Goal: Task Accomplishment & Management: Manage account settings

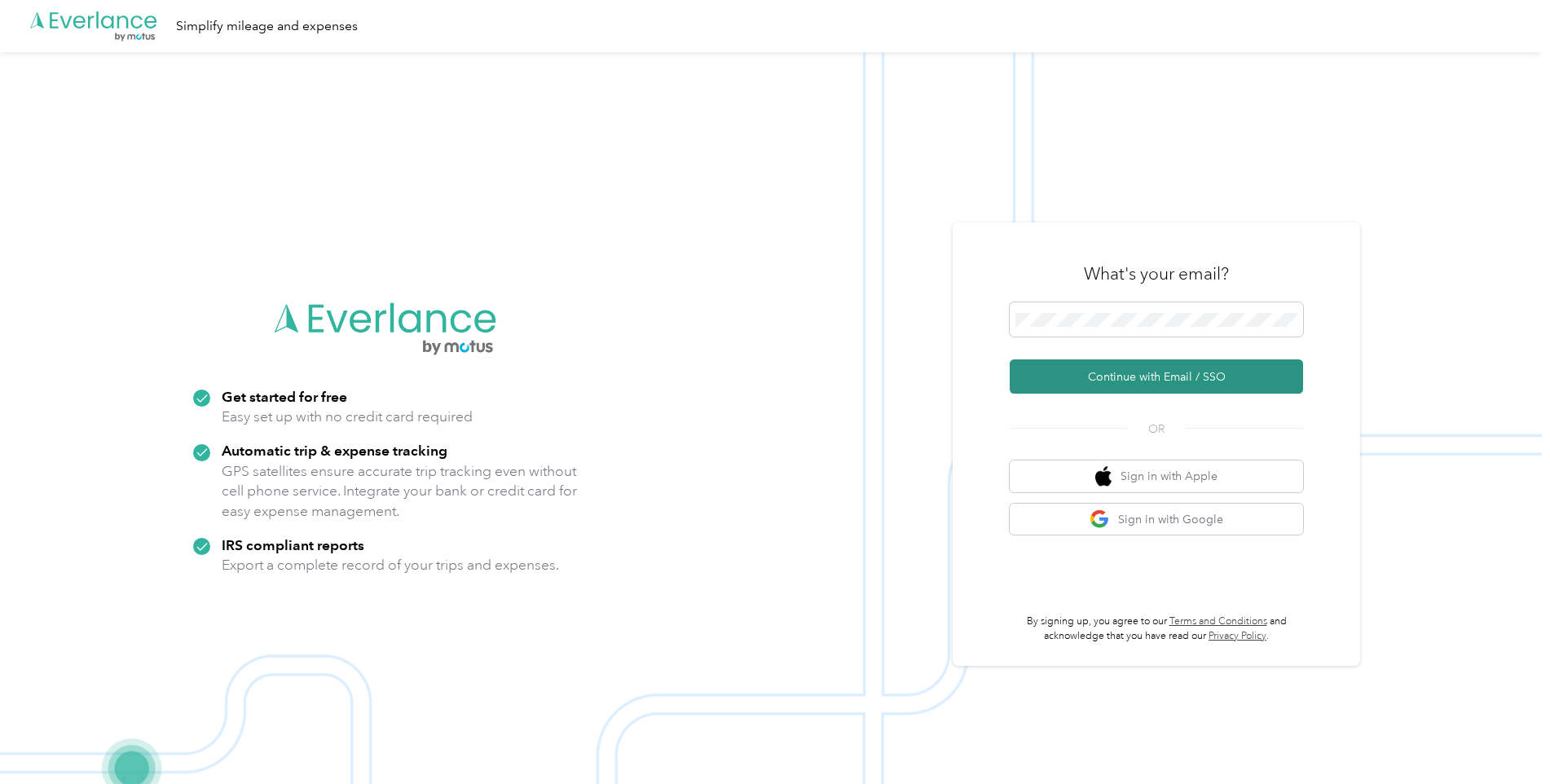
click at [667, 372] on button "Continue with Email / SSO" at bounding box center [1156, 376] width 293 height 34
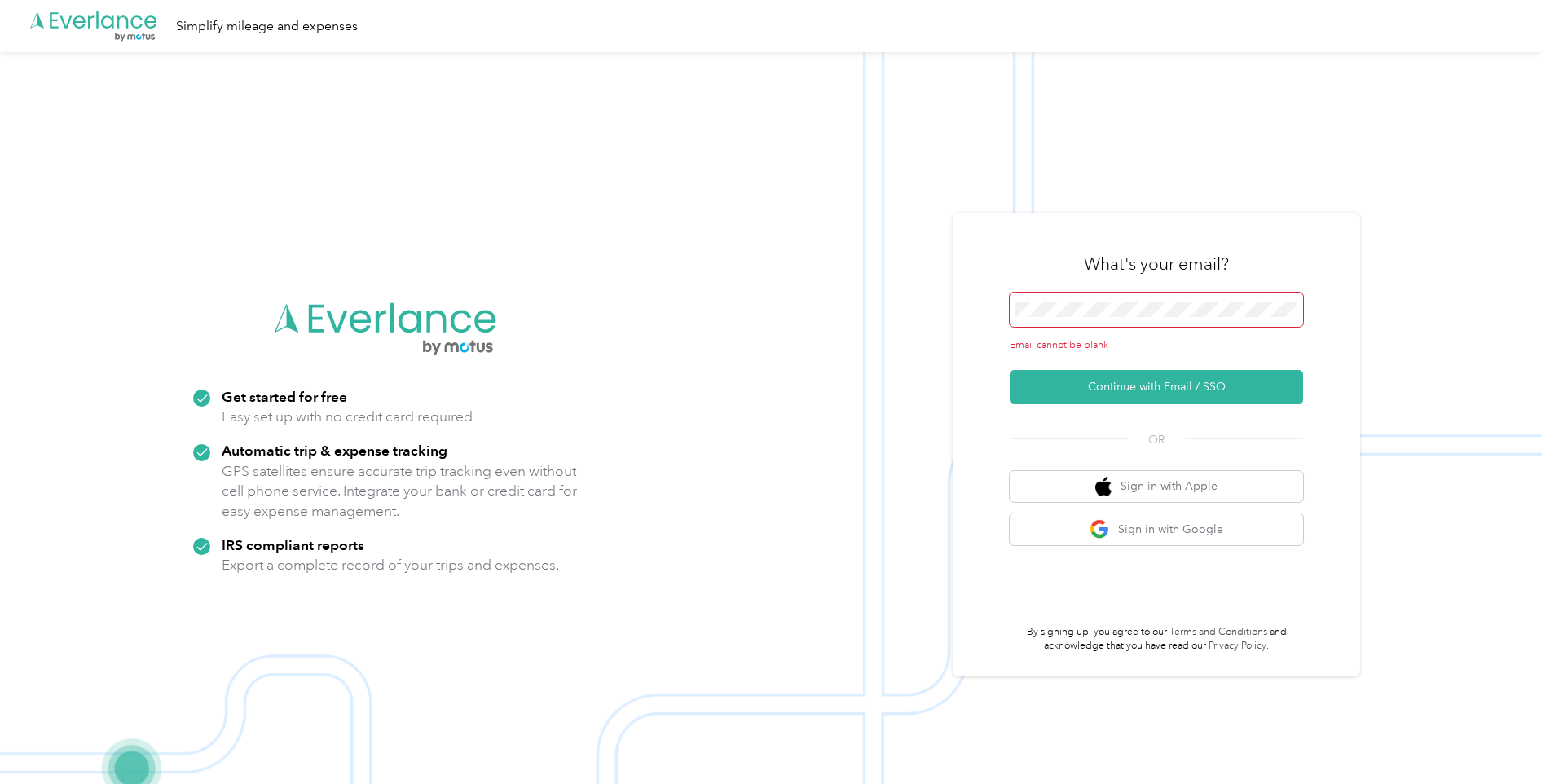
click at [667, 299] on span at bounding box center [1156, 309] width 293 height 34
click at [667, 321] on span at bounding box center [1156, 309] width 293 height 34
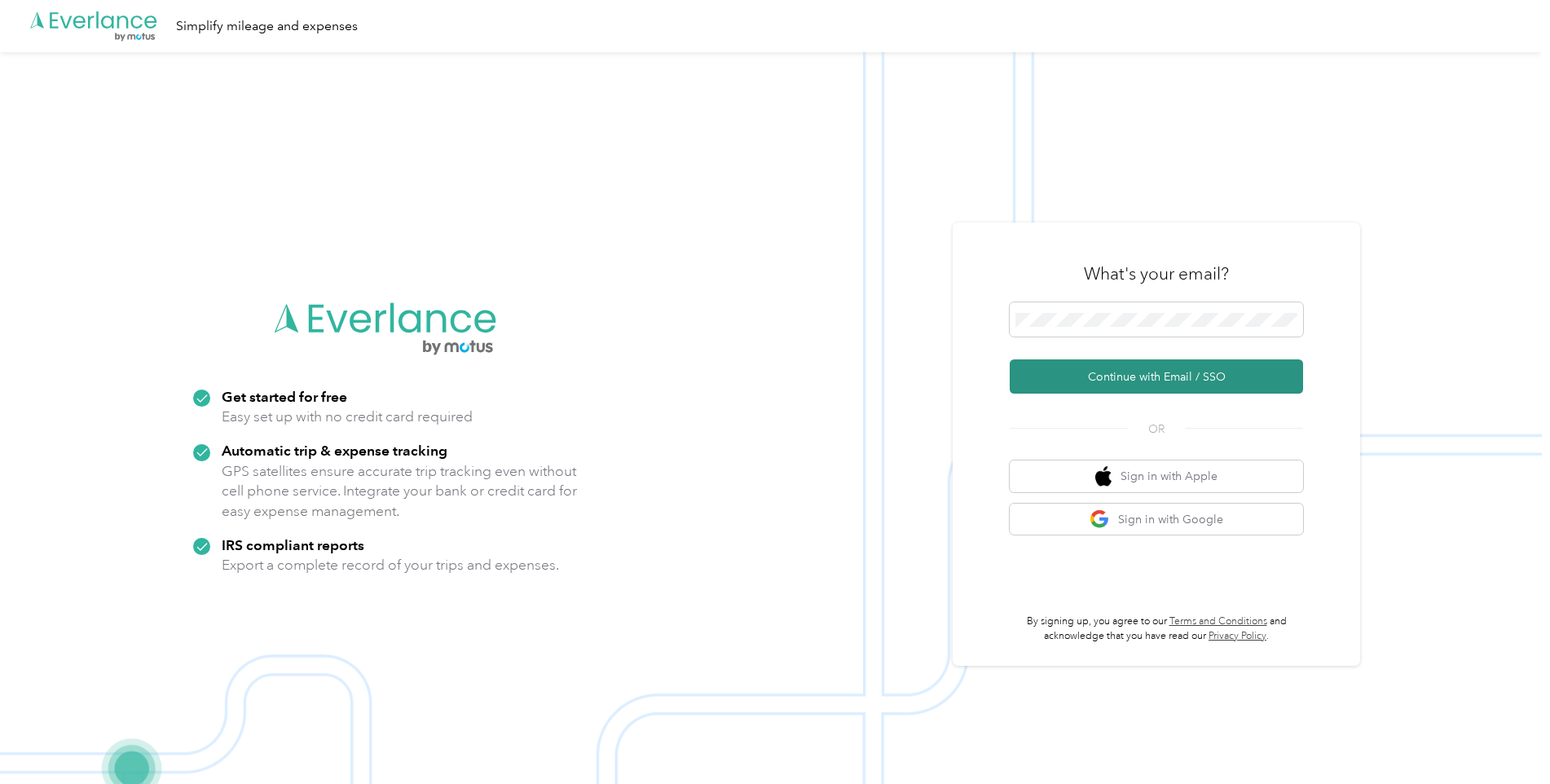
click at [667, 373] on button "Continue with Email / SSO" at bounding box center [1156, 376] width 293 height 34
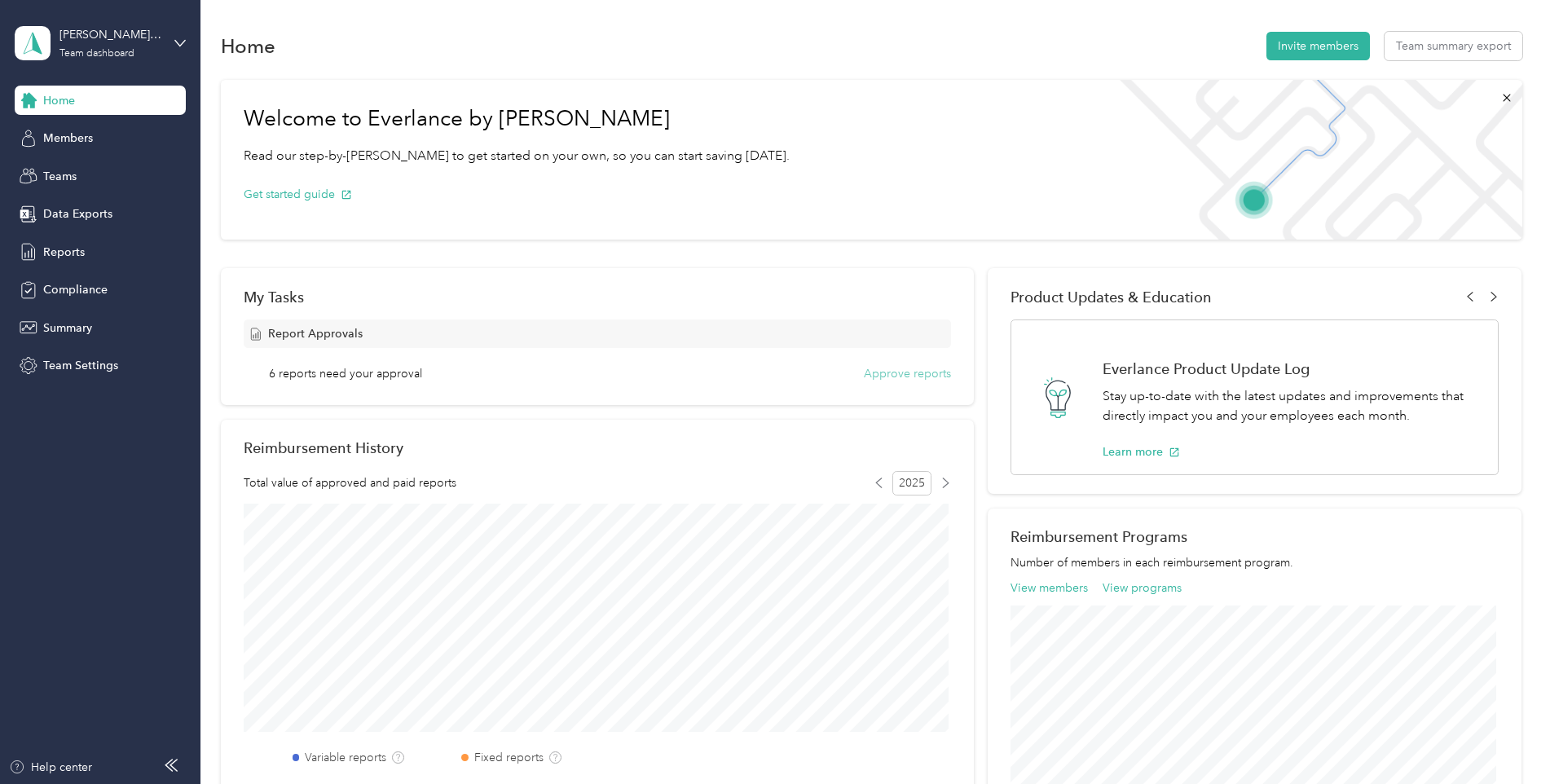
click at [896, 372] on button "Approve reports" at bounding box center [907, 373] width 87 height 17
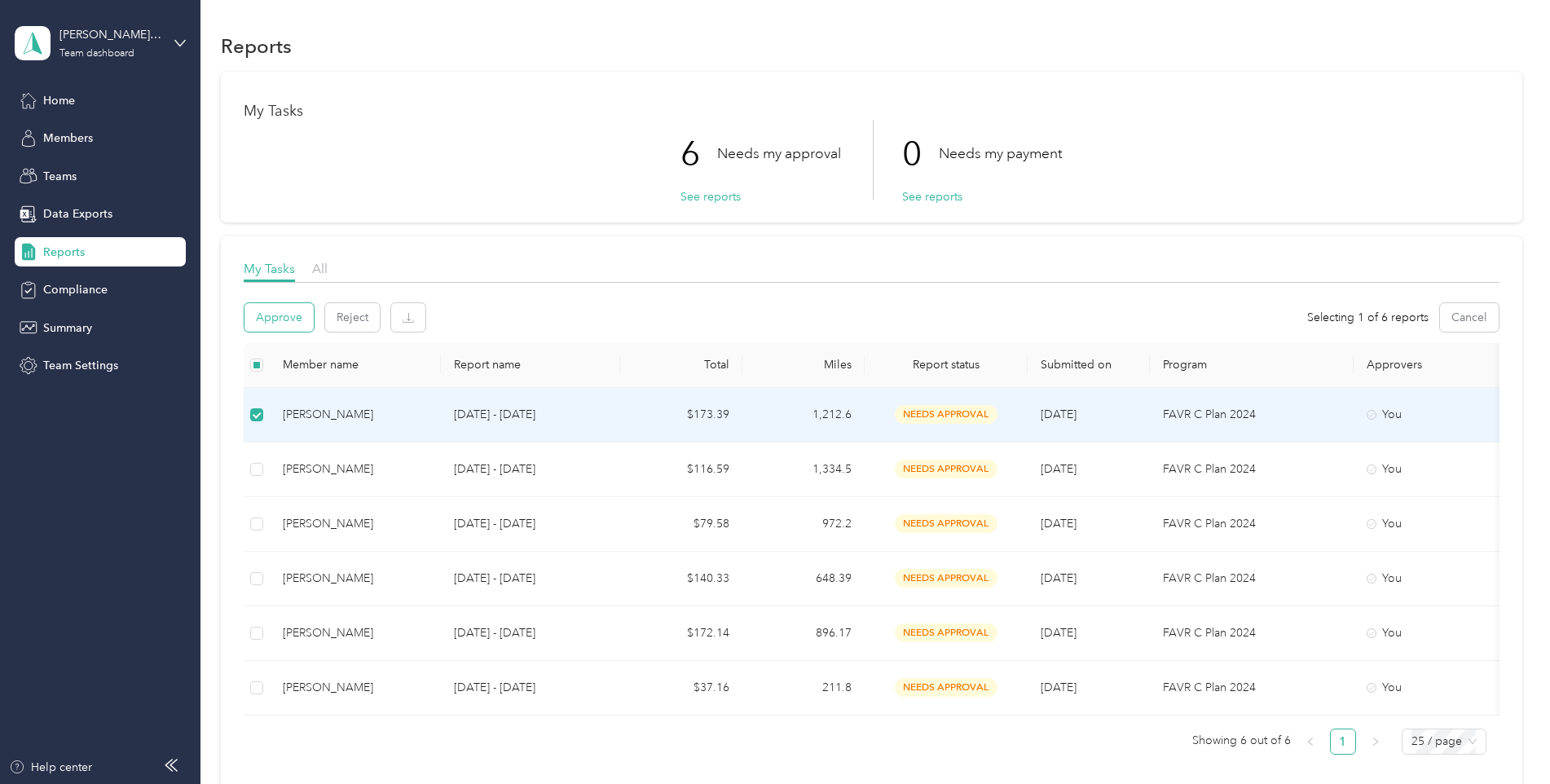
click at [254, 323] on button "Approve" at bounding box center [279, 317] width 69 height 28
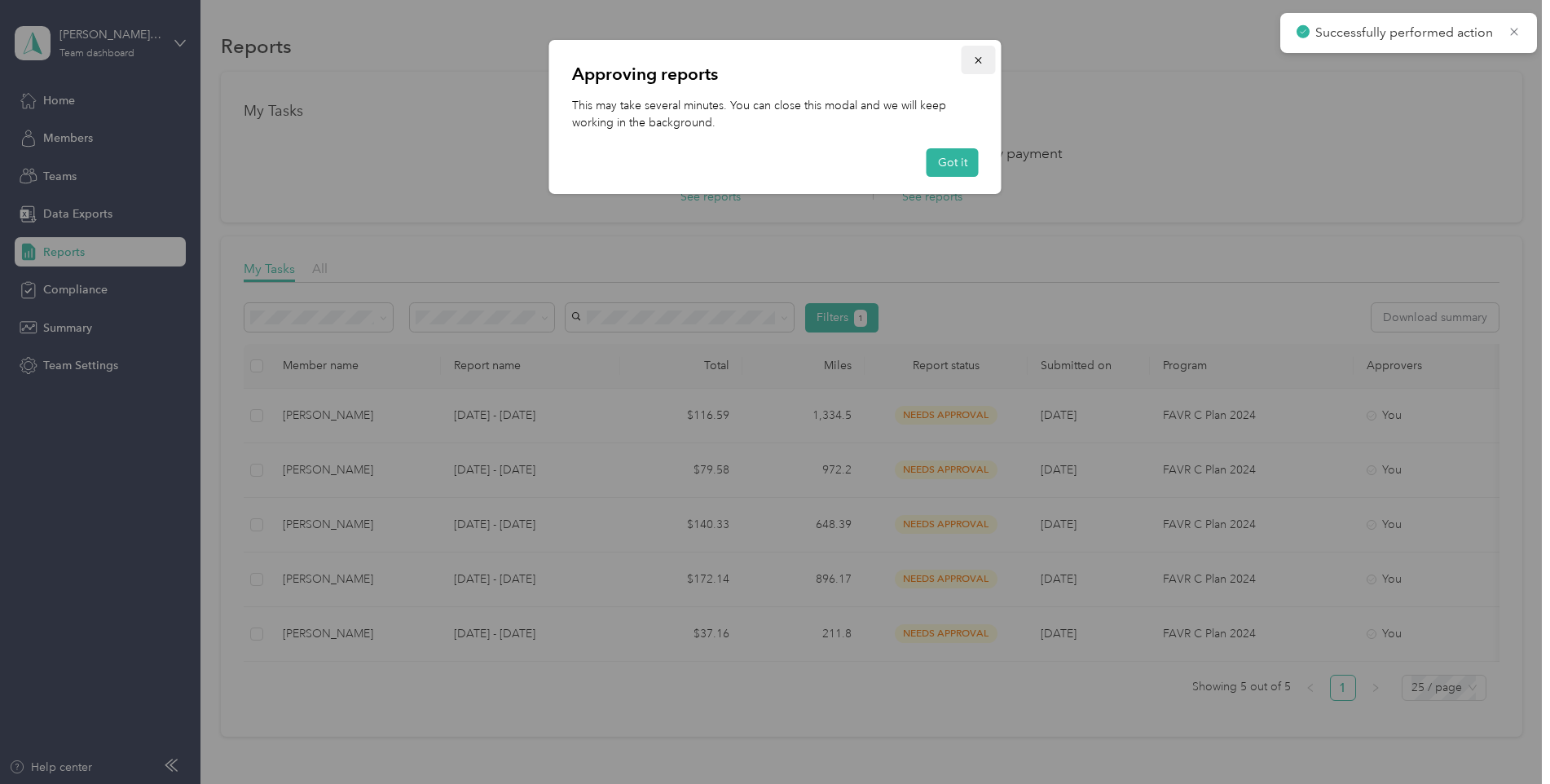
click at [977, 61] on icon "button" at bounding box center [978, 60] width 6 height 6
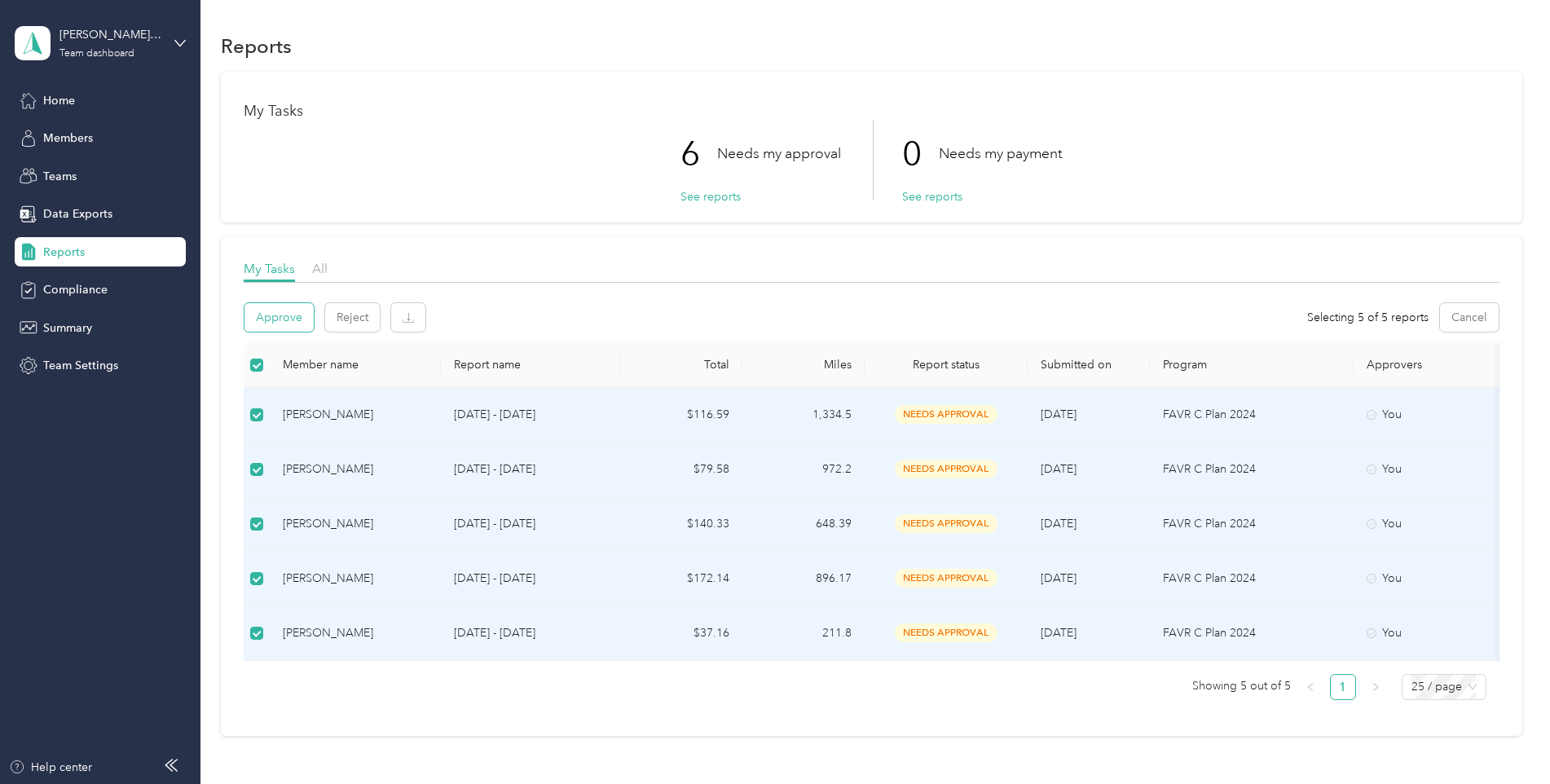
click at [274, 323] on button "Approve" at bounding box center [279, 317] width 69 height 28
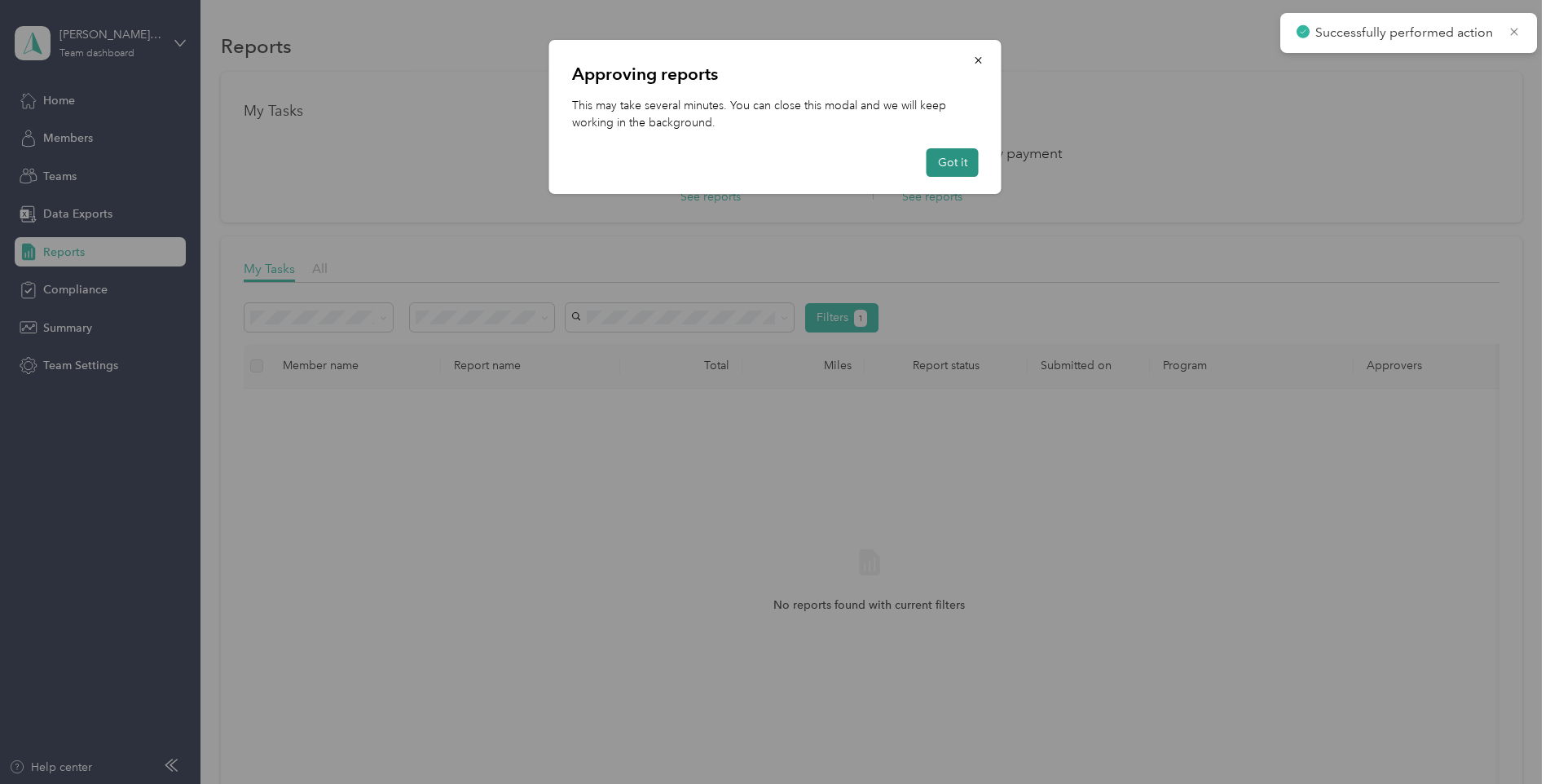
click at [959, 163] on button "Got it" at bounding box center [952, 162] width 52 height 28
